Goal: Transaction & Acquisition: Download file/media

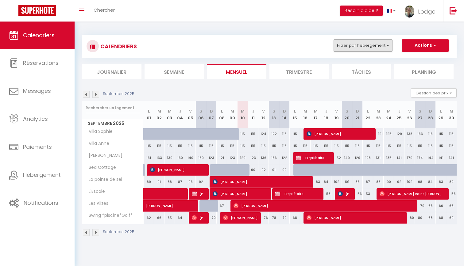
click at [353, 47] on button "Filtrer par hébergement" at bounding box center [363, 45] width 59 height 12
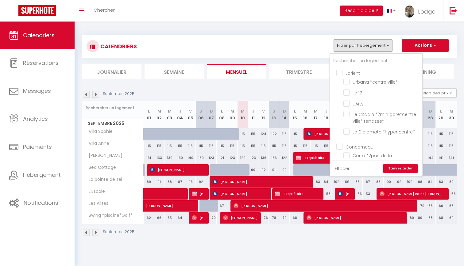
click at [340, 168] on link "Effacer" at bounding box center [342, 168] width 15 height 7
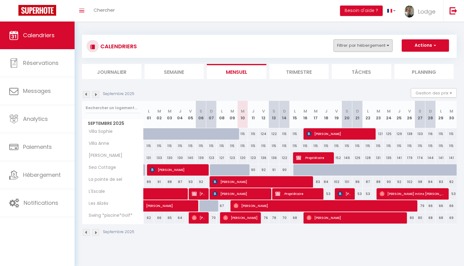
click at [350, 46] on button "Filtrer par hébergement" at bounding box center [363, 45] width 59 height 12
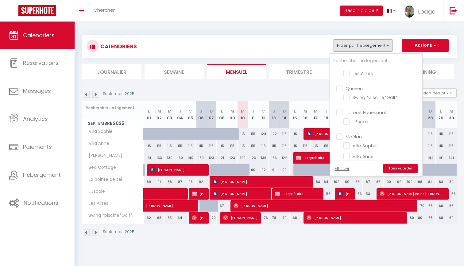
scroll to position [816, 0]
click at [347, 118] on input "L'Escale" at bounding box center [382, 121] width 77 height 6
checkbox input "true"
checkbox input "false"
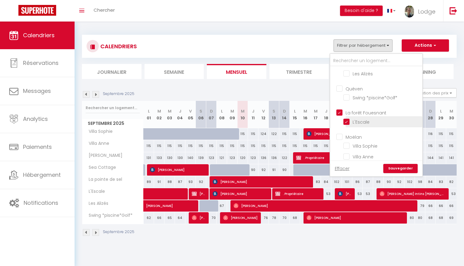
checkbox input "false"
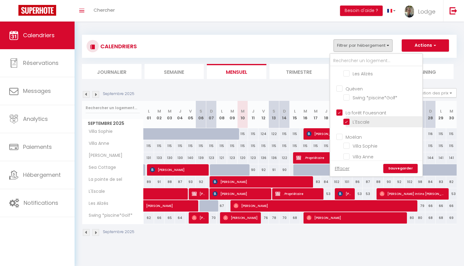
checkbox input "false"
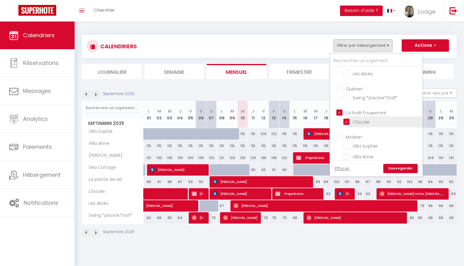
checkbox input "false"
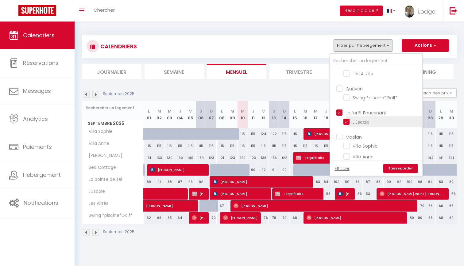
checkbox input "false"
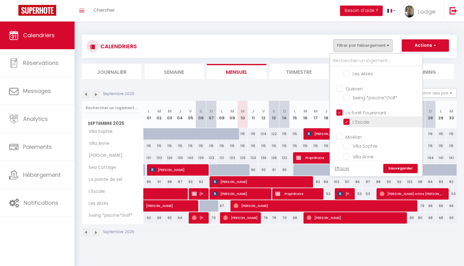
checkbox input "false"
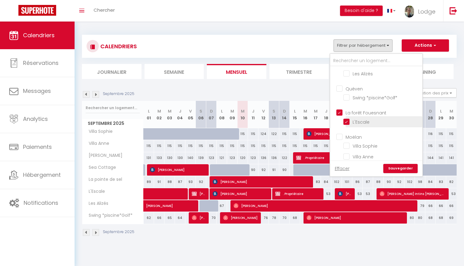
checkbox input "false"
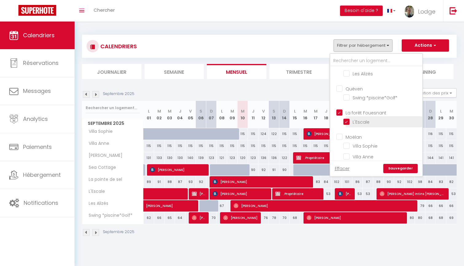
checkbox input "false"
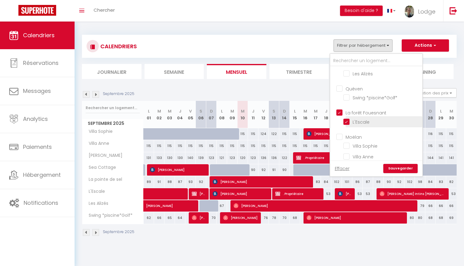
checkbox input "false"
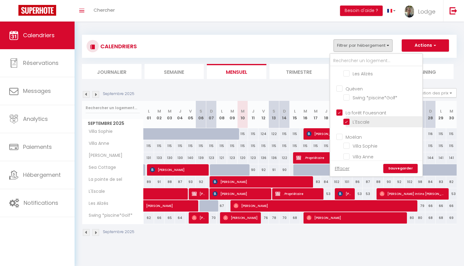
checkbox input "false"
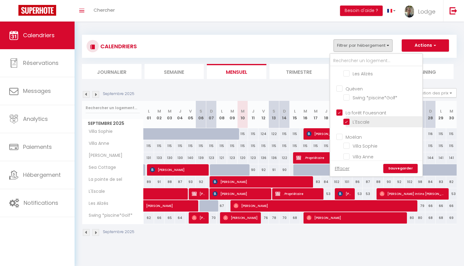
checkbox input "false"
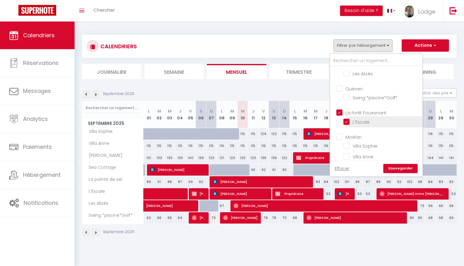
checkbox input "false"
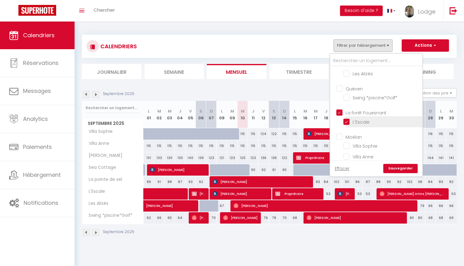
checkbox input "false"
checkbox input "true"
checkbox input "false"
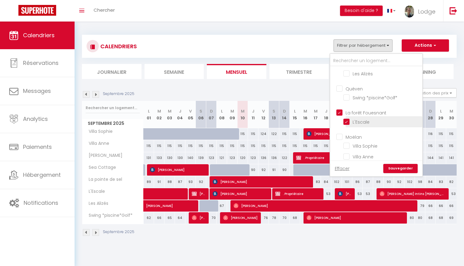
checkbox input "false"
click at [403, 170] on link "Sauvegarder" at bounding box center [401, 168] width 34 height 9
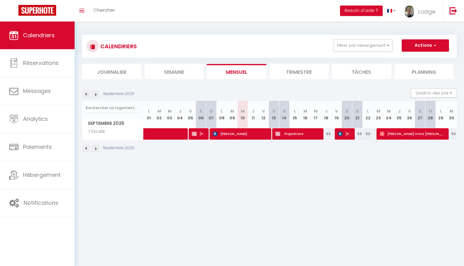
click at [86, 95] on img at bounding box center [86, 94] width 7 height 7
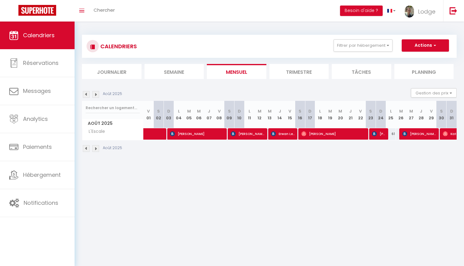
click at [86, 95] on img at bounding box center [86, 94] width 7 height 7
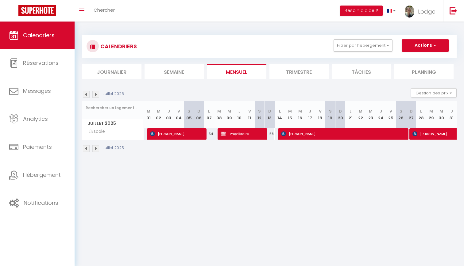
click at [86, 95] on img at bounding box center [86, 94] width 7 height 7
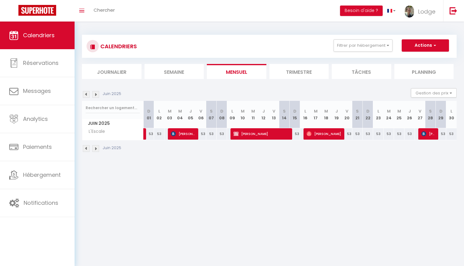
click at [96, 94] on img at bounding box center [95, 94] width 7 height 7
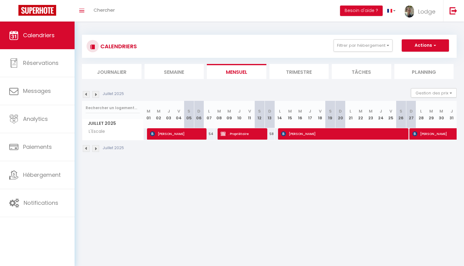
click at [96, 94] on img at bounding box center [95, 94] width 7 height 7
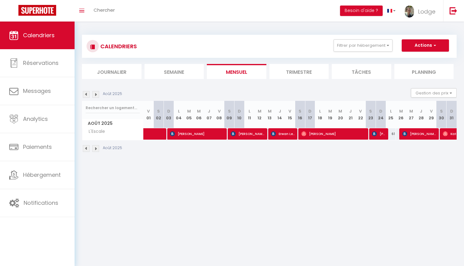
click at [97, 95] on img at bounding box center [95, 94] width 7 height 7
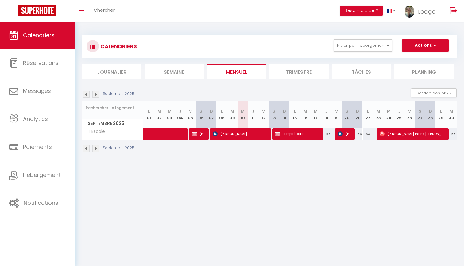
click at [86, 96] on img at bounding box center [86, 94] width 7 height 7
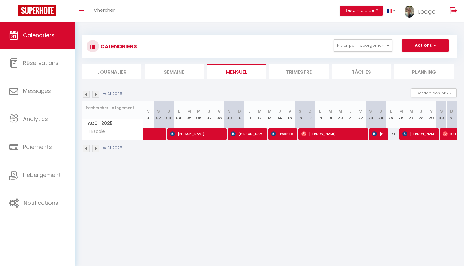
click at [97, 95] on img at bounding box center [95, 94] width 7 height 7
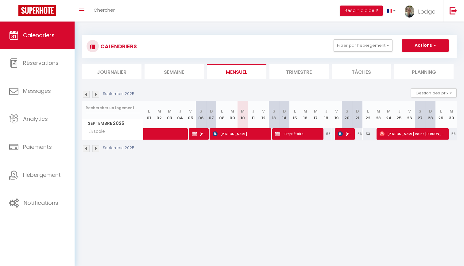
click at [97, 95] on img at bounding box center [95, 94] width 7 height 7
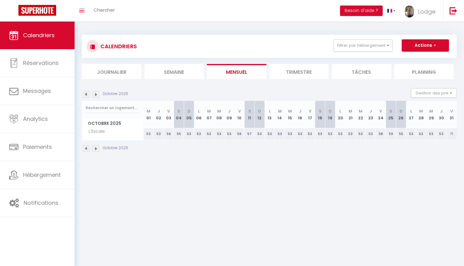
click at [85, 94] on img at bounding box center [86, 94] width 7 height 7
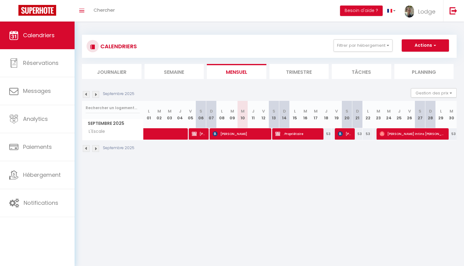
click at [198, 134] on span "[PERSON_NAME]" at bounding box center [199, 134] width 14 height 12
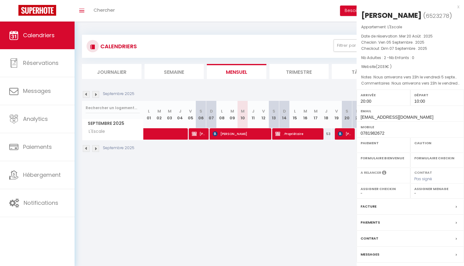
select select "OK"
select select "KO"
select select "1"
select select "0"
select select "1"
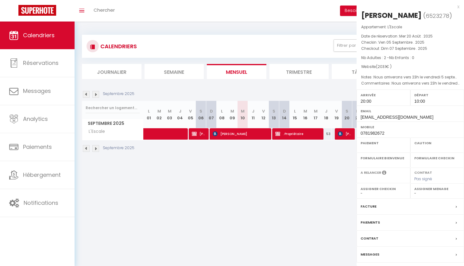
select select
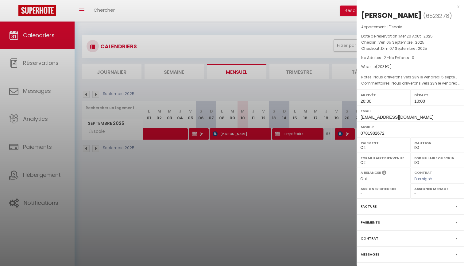
select select "23546"
click at [459, 6] on div "x" at bounding box center [408, 6] width 103 height 7
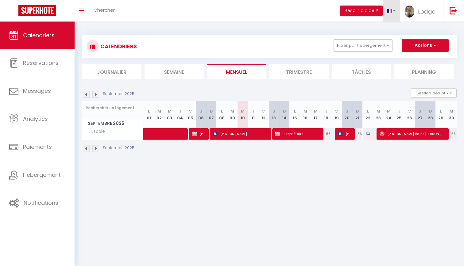
scroll to position [0, 0]
click at [352, 47] on button "Filtrer par hébergement" at bounding box center [363, 45] width 59 height 12
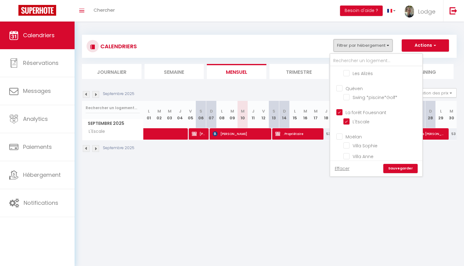
scroll to position [816, 0]
click at [340, 109] on input "La forêt Fouesnant" at bounding box center [383, 112] width 92 height 6
checkbox input "false"
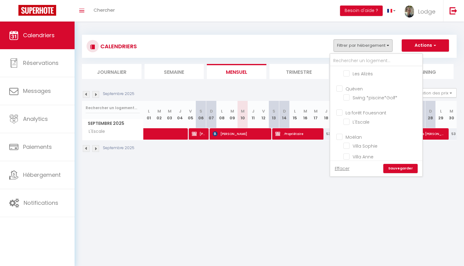
checkbox input "false"
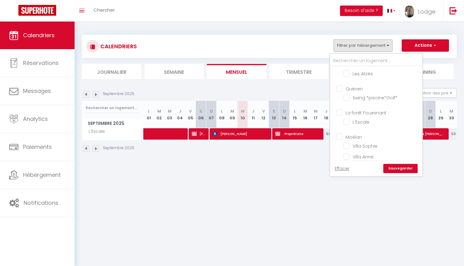
checkbox input "false"
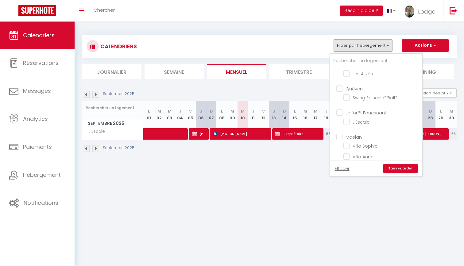
checkbox input "false"
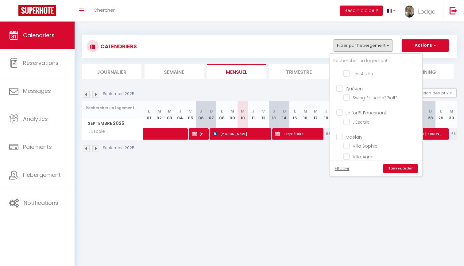
checkbox input "false"
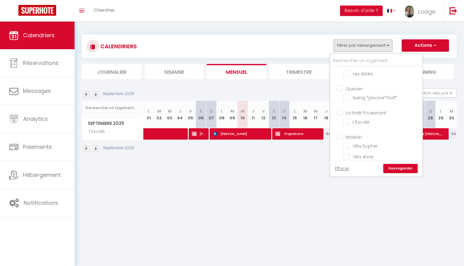
checkbox input "false"
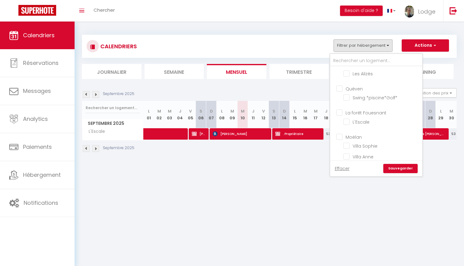
checkbox input "false"
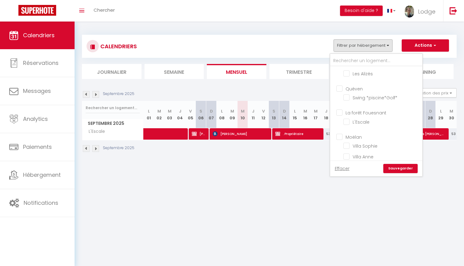
checkbox input "false"
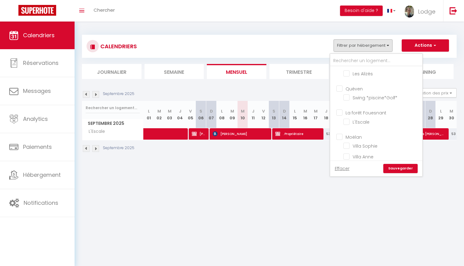
checkbox input "false"
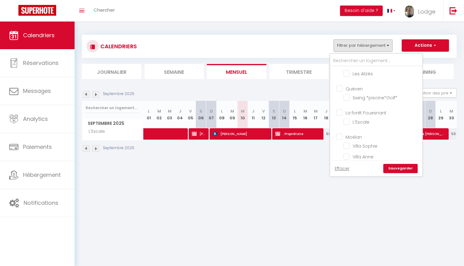
checkbox input "false"
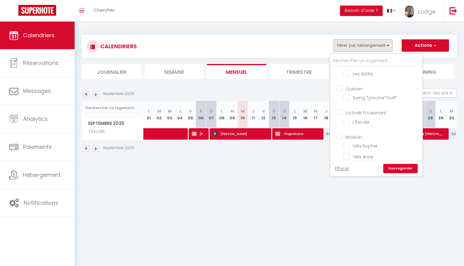
checkbox input "false"
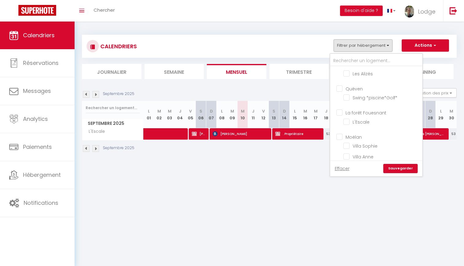
checkbox input "false"
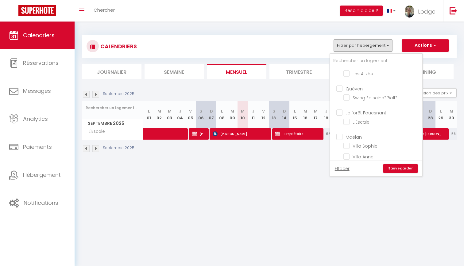
checkbox input "false"
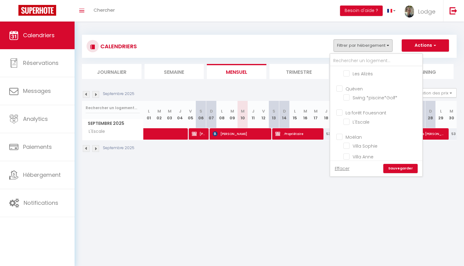
checkbox input "false"
click at [341, 109] on input "Trégunc" at bounding box center [383, 112] width 92 height 6
checkbox input "true"
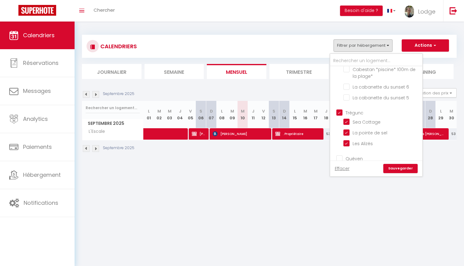
checkbox input "false"
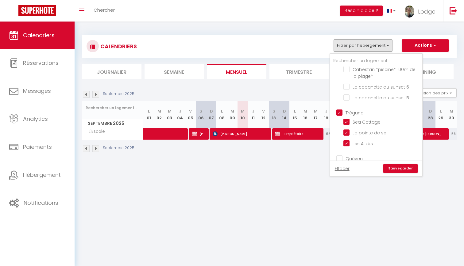
checkbox input "false"
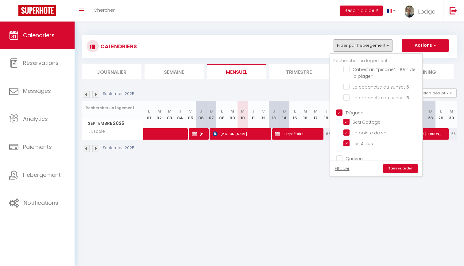
checkbox input "false"
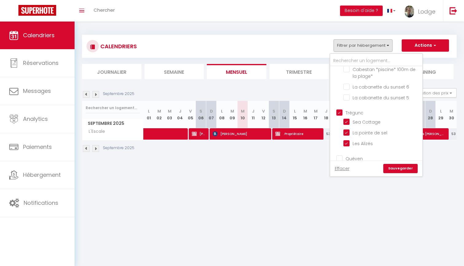
checkbox input "false"
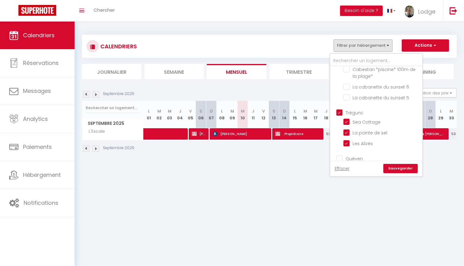
checkbox input "false"
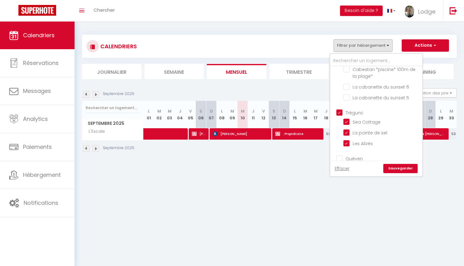
checkbox input "false"
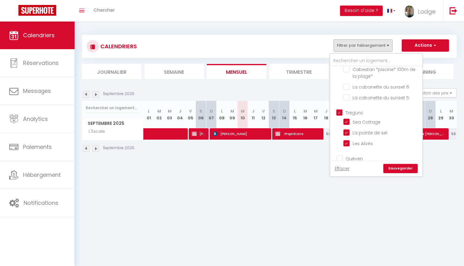
checkbox input "false"
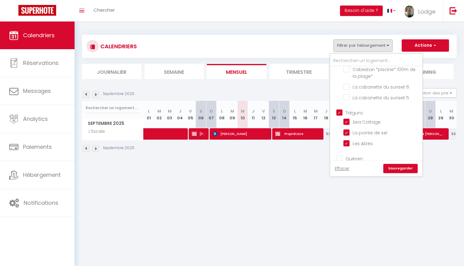
checkbox input "false"
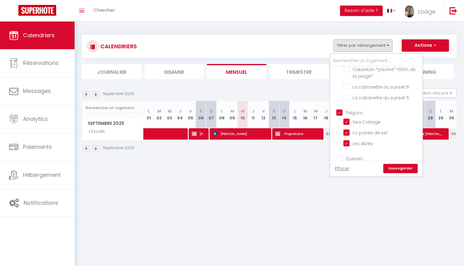
checkbox input "false"
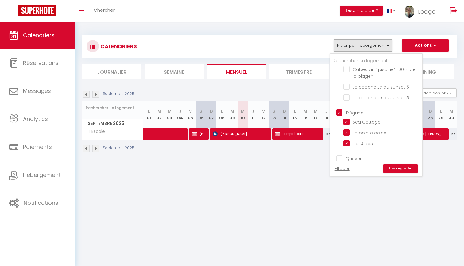
checkbox input "false"
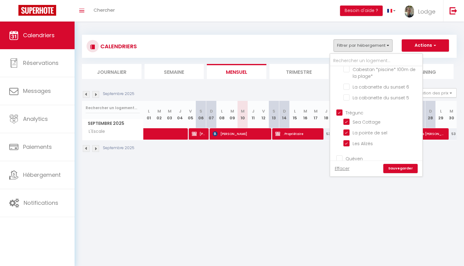
checkbox input "false"
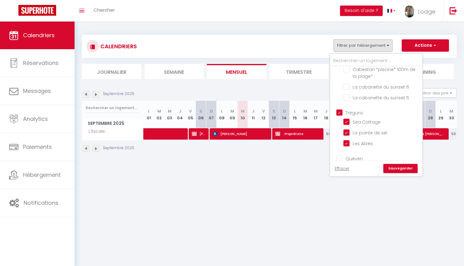
checkbox input "false"
checkbox input "true"
checkbox input "false"
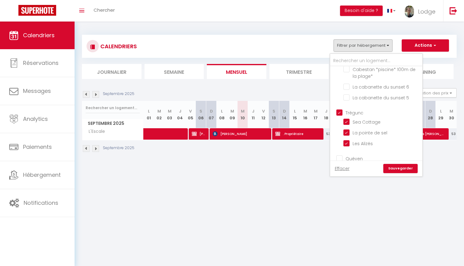
checkbox input "false"
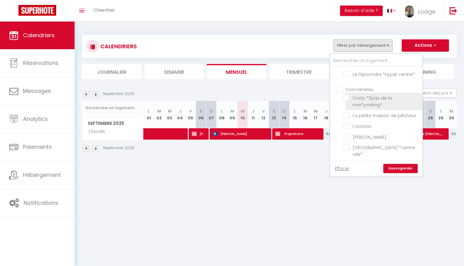
scroll to position [51, 0]
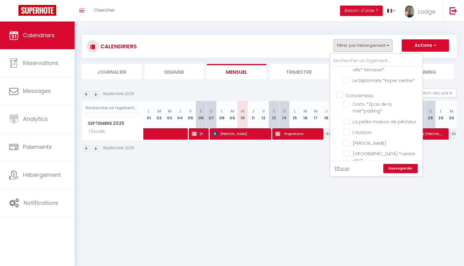
click at [339, 94] on input "Concarneau" at bounding box center [383, 95] width 92 height 6
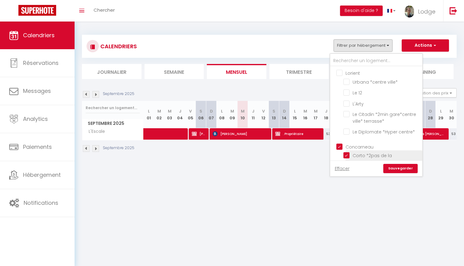
scroll to position [0, 0]
click at [401, 169] on link "Sauvegarder" at bounding box center [401, 168] width 34 height 9
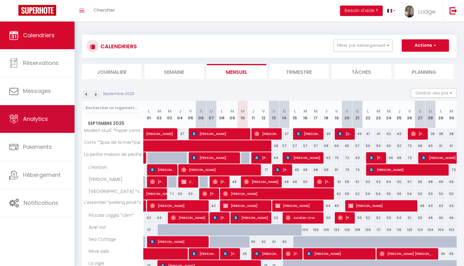
click at [37, 121] on span "Analytics" at bounding box center [35, 119] width 25 height 8
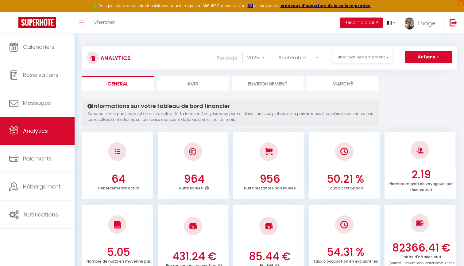
click at [428, 56] on button "Actions" at bounding box center [428, 57] width 47 height 12
click at [401, 95] on link "Exporter Taxe de séjour" at bounding box center [413, 94] width 78 height 8
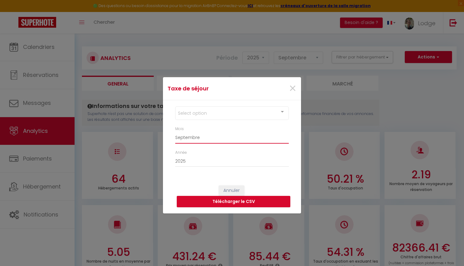
click at [249, 133] on select "[PERSON_NAME] Mars [PERSON_NAME] Juin Juillet Août Septembre Octobre Novembre D…" at bounding box center [232, 137] width 114 height 12
click at [210, 115] on div "Select option" at bounding box center [232, 113] width 114 height 14
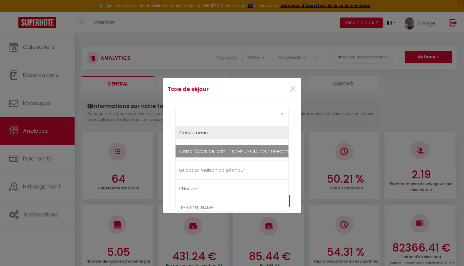
scroll to position [99, 0]
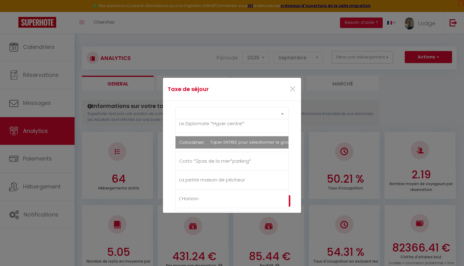
click at [194, 143] on span "Concarneau" at bounding box center [193, 142] width 29 height 6
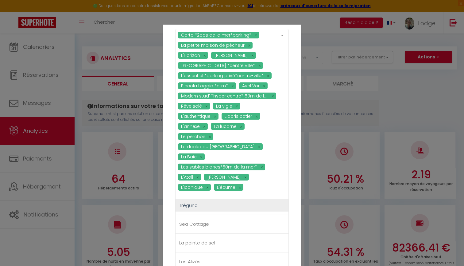
scroll to position [1138, 0]
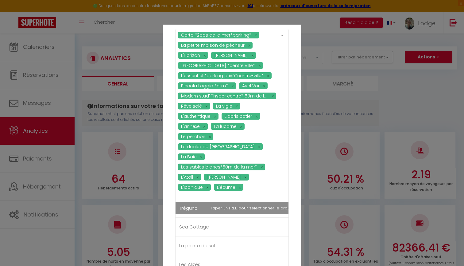
click at [197, 205] on span "Trégunc" at bounding box center [188, 208] width 18 height 6
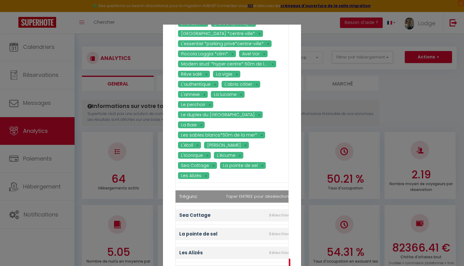
scroll to position [23, 0]
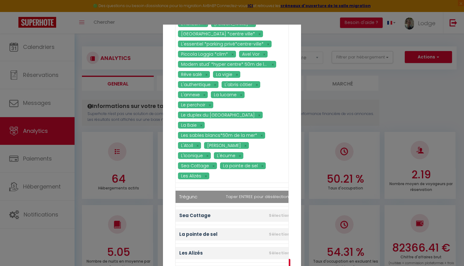
click at [170, 209] on div "Corto *2pas de la mer*parking* La petite maison de pêcheur L'Horizon ty loulou …" at bounding box center [232, 116] width 138 height 251
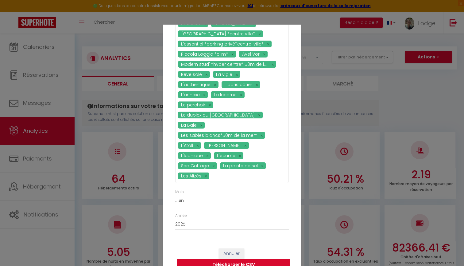
click at [219, 259] on button "Télécharger le CSV" at bounding box center [234, 265] width 114 height 12
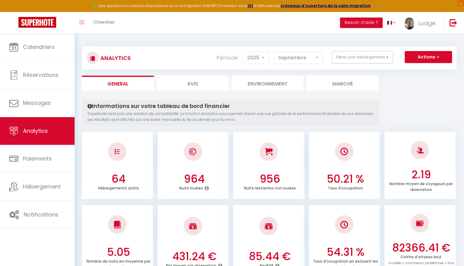
click at [419, 54] on button "Actions" at bounding box center [428, 57] width 47 height 12
click at [404, 93] on link "Exporter Taxe de séjour" at bounding box center [413, 94] width 78 height 8
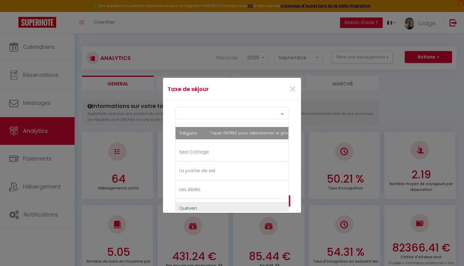
click at [190, 118] on div "Select option" at bounding box center [232, 113] width 114 height 12
click at [192, 135] on span "Trégunc" at bounding box center [188, 133] width 18 height 6
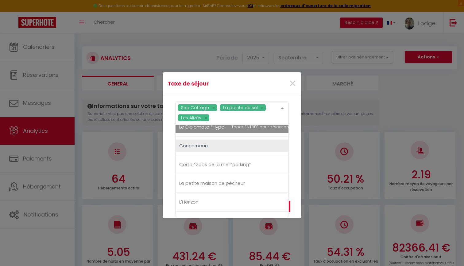
scroll to position [102, 0]
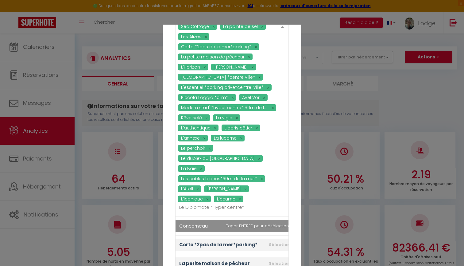
click at [192, 148] on div "Sea Cottage La pointe de sel Les Alizés Corto *2pas de la mer*parking* La petit…" at bounding box center [232, 112] width 114 height 185
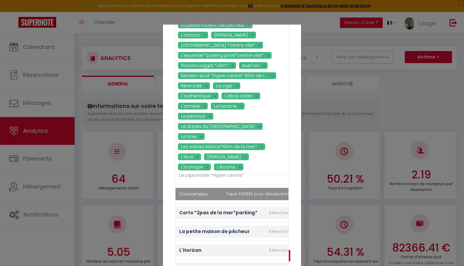
scroll to position [28, 0]
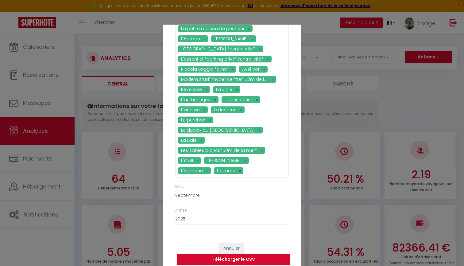
click at [168, 210] on div "Sea Cottage La pointe de sel Les Alizés Corto *2pas de la mer*parking* La petit…" at bounding box center [232, 111] width 138 height 251
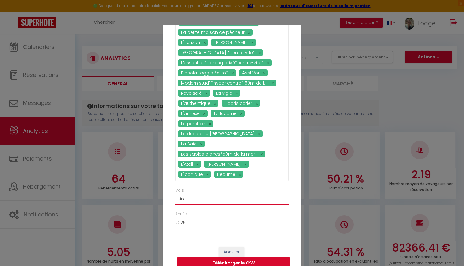
click at [227, 260] on button "Télécharger le CSV" at bounding box center [234, 263] width 114 height 12
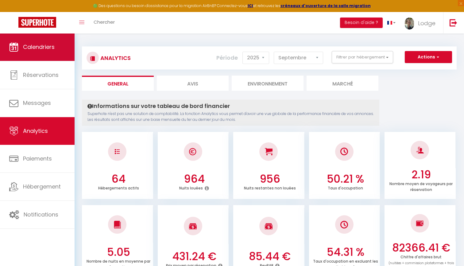
click at [29, 51] on span "Calendriers" at bounding box center [39, 47] width 32 height 8
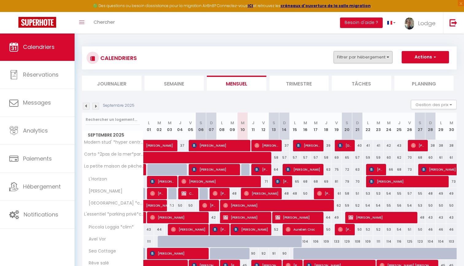
click at [351, 54] on button "Filtrer par hébergement" at bounding box center [363, 57] width 59 height 12
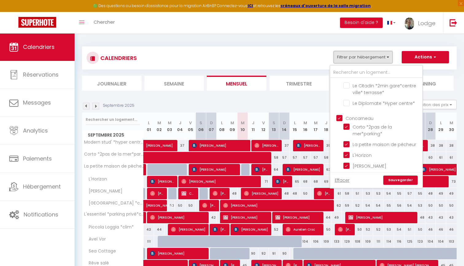
scroll to position [45, 0]
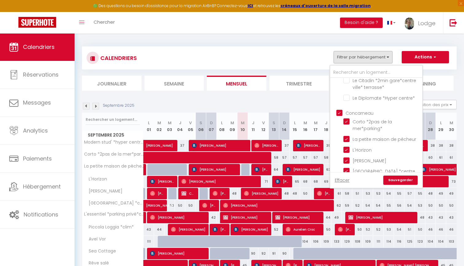
click at [339, 111] on input "Concarneau" at bounding box center [383, 112] width 92 height 6
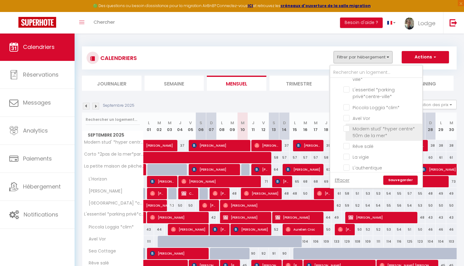
scroll to position [149, 0]
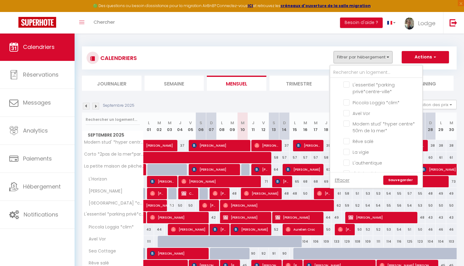
click at [272, 48] on div "CALENDRIERS Filtrer par hébergement Lorient Urbana *centre ville* Le 12 L'Arty …" at bounding box center [269, 57] width 375 height 23
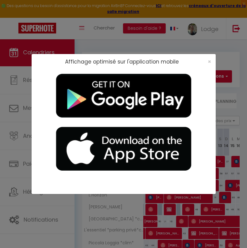
drag, startPoint x: 209, startPoint y: 62, endPoint x: 181, endPoint y: 54, distance: 28.9
click at [209, 62] on span "×" at bounding box center [209, 62] width 3 height 8
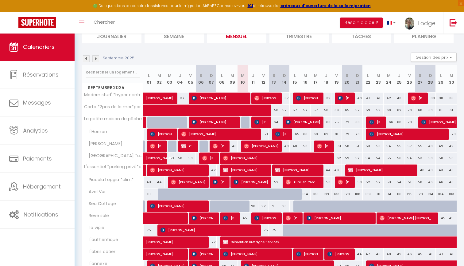
scroll to position [45, 0]
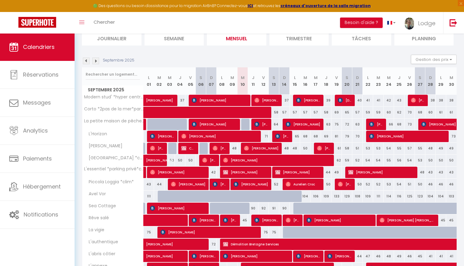
click at [85, 60] on img at bounding box center [86, 60] width 7 height 7
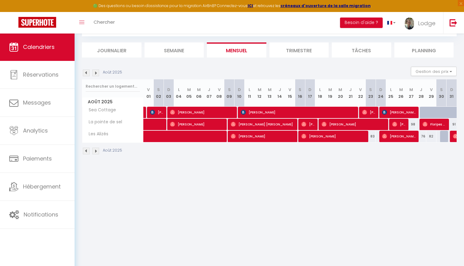
click at [85, 61] on section "Août 2025 Gestion des prix Nb Nuits minimum Règles Disponibilité Août 2025 V 01…" at bounding box center [269, 111] width 375 height 100
click at [87, 72] on img at bounding box center [86, 72] width 7 height 7
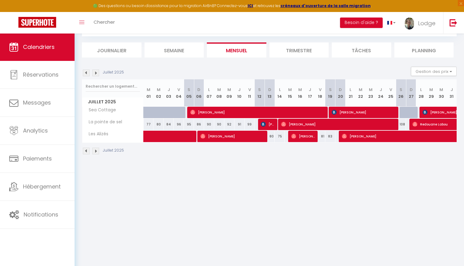
click at [87, 72] on img at bounding box center [86, 72] width 7 height 7
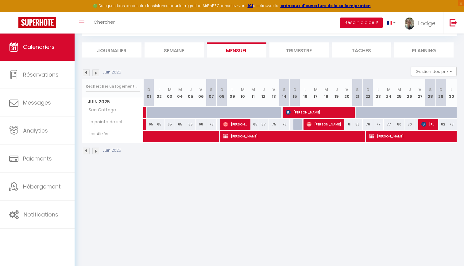
click at [353, 21] on button "Besoin d'aide ?" at bounding box center [361, 23] width 43 height 10
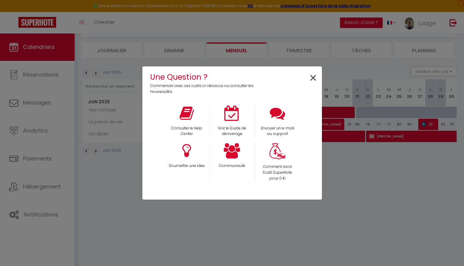
click at [311, 77] on span "×" at bounding box center [313, 77] width 8 height 19
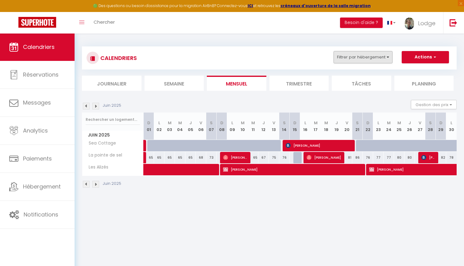
scroll to position [0, 0]
click at [367, 54] on button "Filtrer par hébergement" at bounding box center [363, 57] width 59 height 12
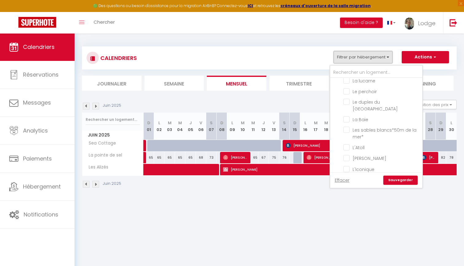
scroll to position [259, 0]
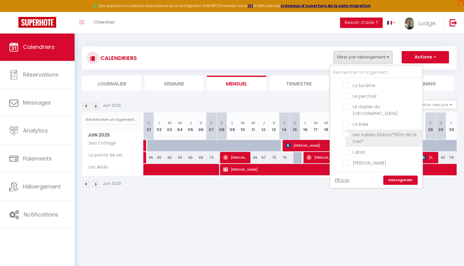
click at [348, 131] on input "Les sables blancs*50m de la mer*" at bounding box center [382, 134] width 77 height 6
click at [401, 178] on link "Sauvegarder" at bounding box center [401, 179] width 34 height 9
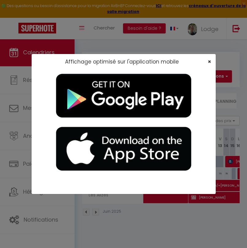
click at [210, 61] on span "×" at bounding box center [209, 62] width 3 height 8
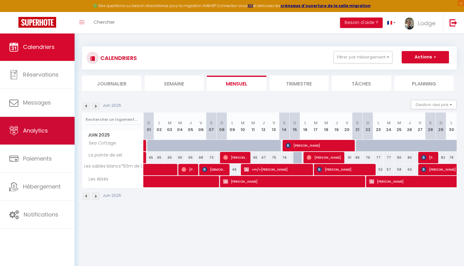
click at [47, 133] on span "Analytics" at bounding box center [35, 131] width 25 height 8
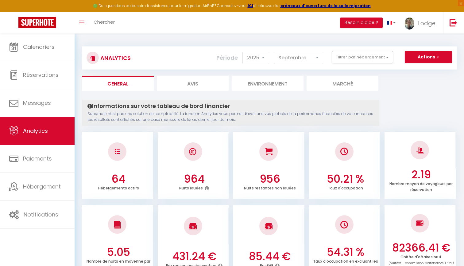
click at [427, 60] on button "Actions" at bounding box center [428, 57] width 47 height 12
click at [401, 93] on link "Exporter Taxe de séjour" at bounding box center [413, 94] width 78 height 8
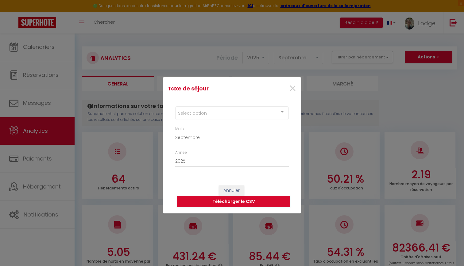
click at [190, 116] on div "Select option" at bounding box center [232, 113] width 114 height 14
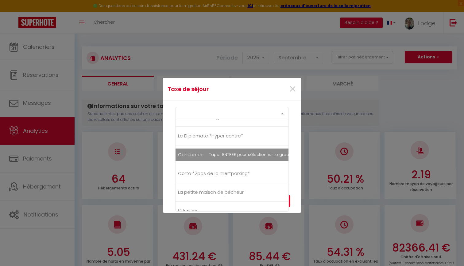
scroll to position [86, 1]
click at [189, 119] on div "Select option Lorient Urbana *centre ville* Le 12 L'Arty [GEOGRAPHIC_DATA] *2mi…" at bounding box center [232, 113] width 114 height 12
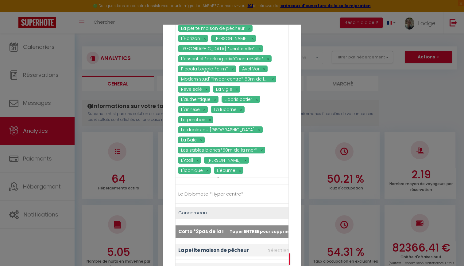
scroll to position [18, 0]
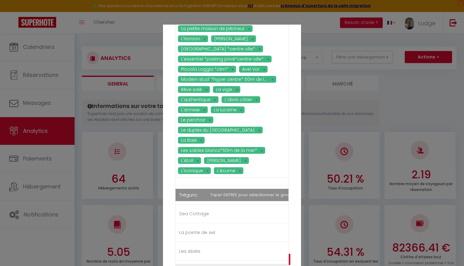
click at [189, 188] on li "Trégunc" at bounding box center [238, 194] width 124 height 19
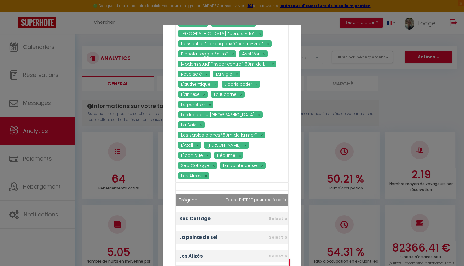
scroll to position [23, 0]
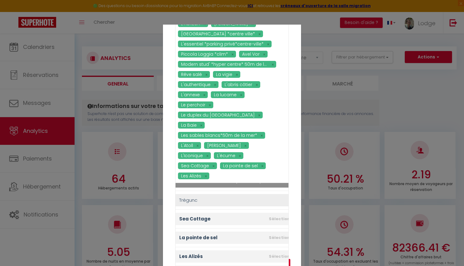
click at [317, 156] on div "Taxe de séjour × Corto *2pas de la mer*parking* La petite maison de pêcheur L'H…" at bounding box center [232, 145] width 464 height 241
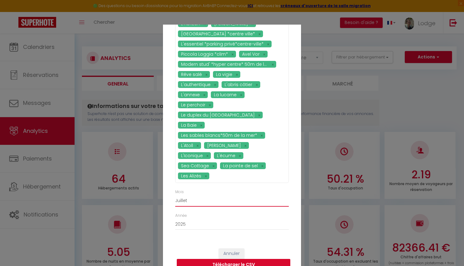
click at [246, 259] on button "Télécharger le CSV" at bounding box center [234, 265] width 114 height 12
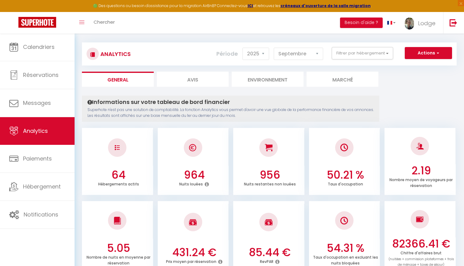
scroll to position [3, 1]
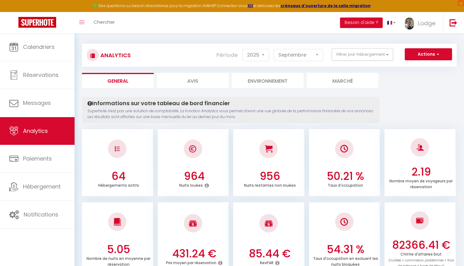
click at [433, 57] on button "Actions" at bounding box center [428, 54] width 47 height 12
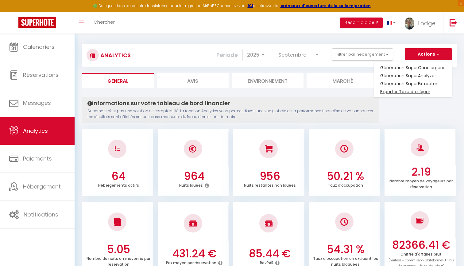
click at [401, 92] on link "Exporter Taxe de séjour" at bounding box center [413, 92] width 78 height 8
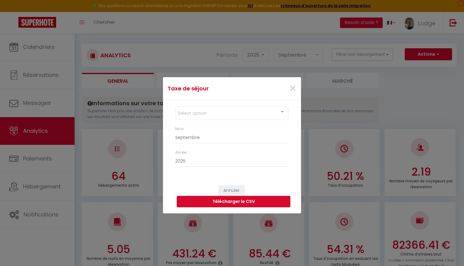
scroll to position [0, 0]
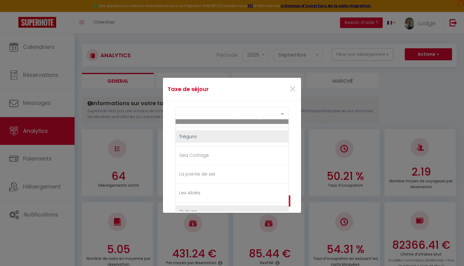
click at [211, 114] on div "Select option" at bounding box center [232, 113] width 114 height 12
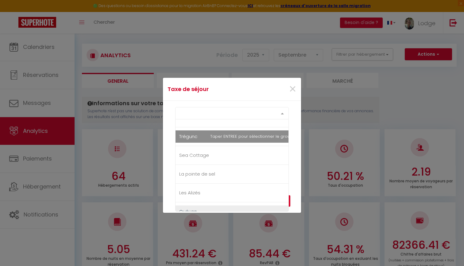
click at [191, 138] on span "Trégunc" at bounding box center [238, 136] width 124 height 12
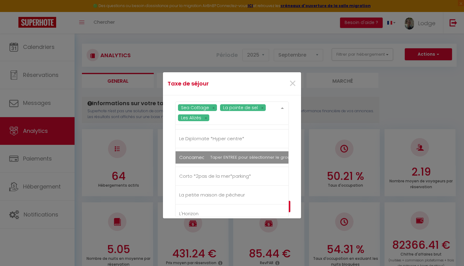
scroll to position [87, 0]
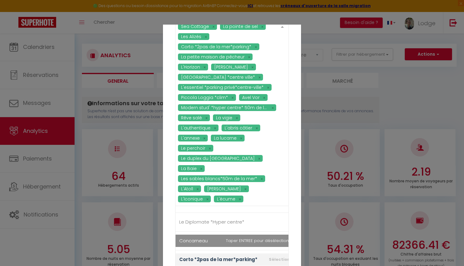
click at [189, 160] on div "Sea Cottage La pointe de sel Les Alizés Corto *2pas de la mer*parking* La petit…" at bounding box center [232, 112] width 114 height 185
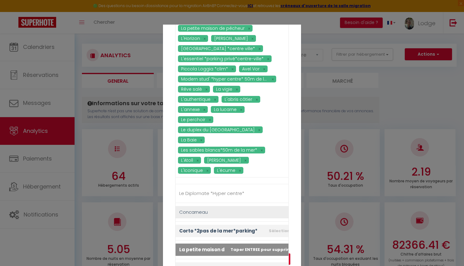
scroll to position [28, 0]
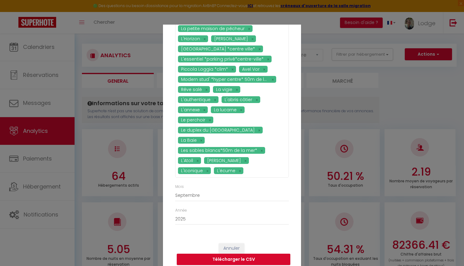
click at [150, 205] on div "Taxe de séjour × Sea Cottage La pointe de sel Les Alizés Corto *2pas de la mer*…" at bounding box center [232, 145] width 464 height 241
click at [234, 253] on button "Télécharger le CSV" at bounding box center [234, 259] width 114 height 12
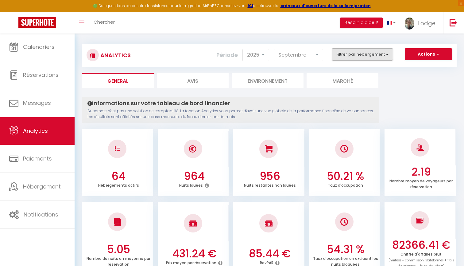
click at [359, 56] on button "Filtrer par hébergement" at bounding box center [362, 54] width 61 height 12
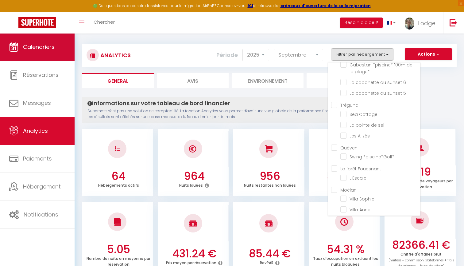
scroll to position [736, 0]
click at [32, 51] on link "Calendriers" at bounding box center [37, 47] width 75 height 28
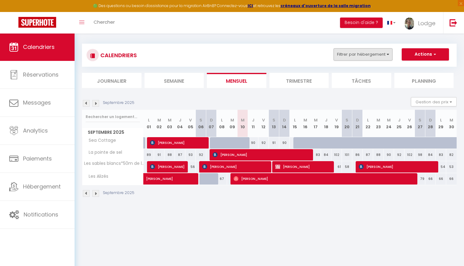
click at [356, 57] on button "Filtrer par hébergement" at bounding box center [363, 54] width 59 height 12
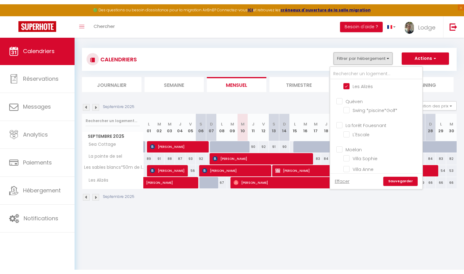
scroll to position [816, 0]
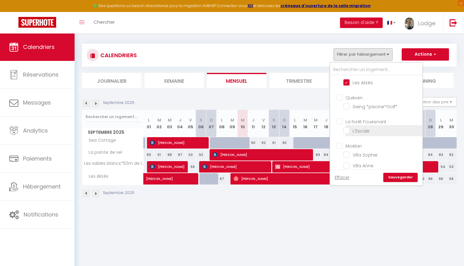
click at [346, 127] on input "L'Escale" at bounding box center [382, 130] width 77 height 6
click at [395, 180] on link "Sauvegarder" at bounding box center [401, 177] width 34 height 9
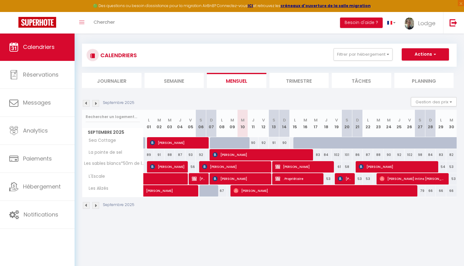
click at [109, 83] on li "Journalier" at bounding box center [112, 80] width 60 height 15
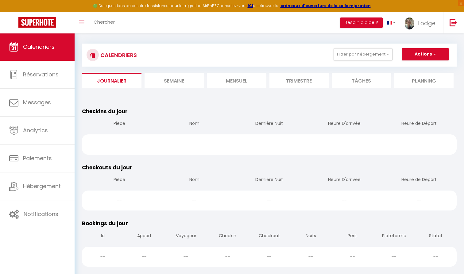
click at [36, 45] on span "Calendriers" at bounding box center [39, 47] width 32 height 8
